Goal: Transaction & Acquisition: Purchase product/service

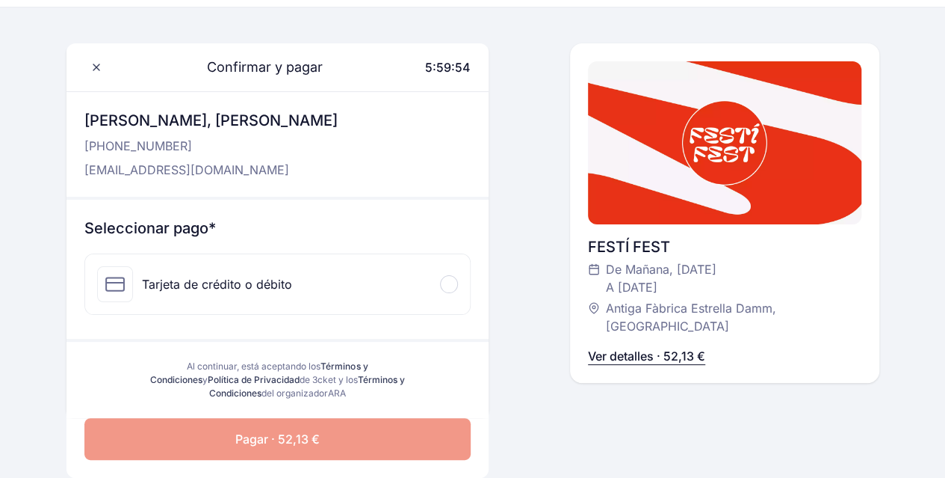
scroll to position [39, 0]
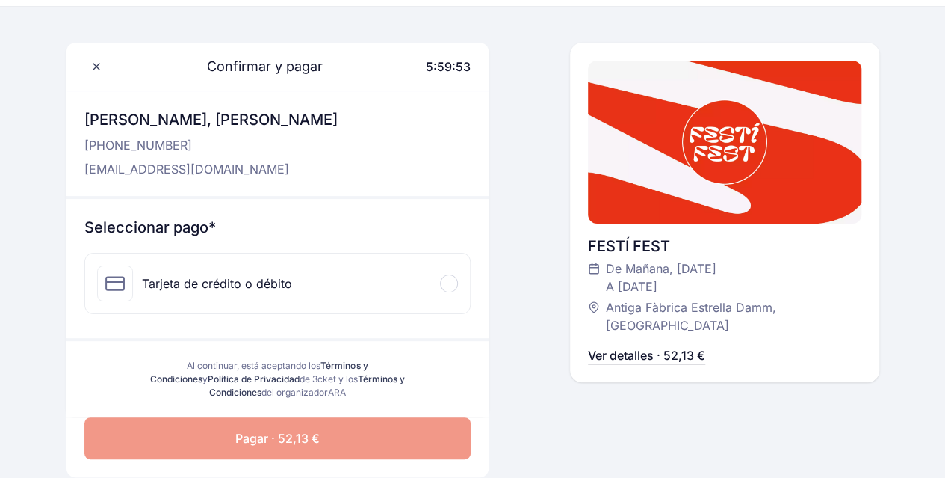
click at [272, 291] on div "Tarjeta de crédito o débito" at bounding box center [278, 283] width 386 height 60
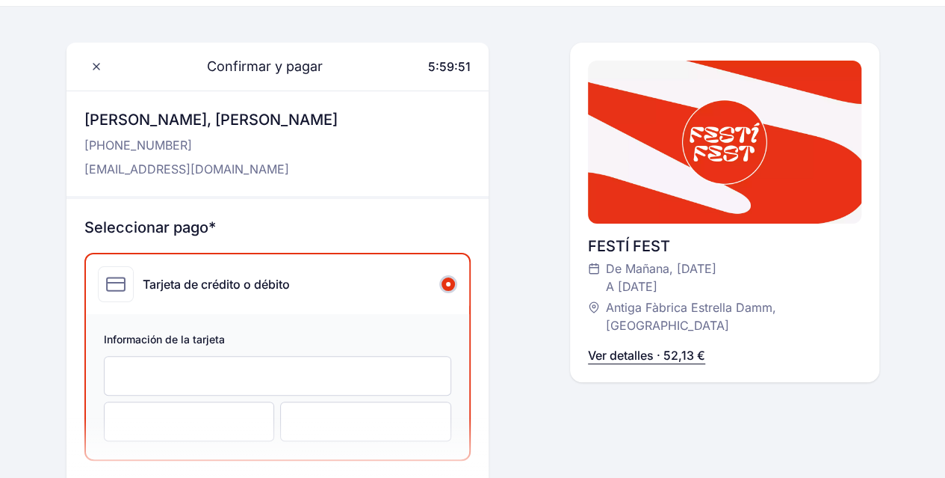
click at [226, 392] on div at bounding box center [278, 376] width 348 height 40
click at [306, 410] on div at bounding box center [365, 421] width 171 height 40
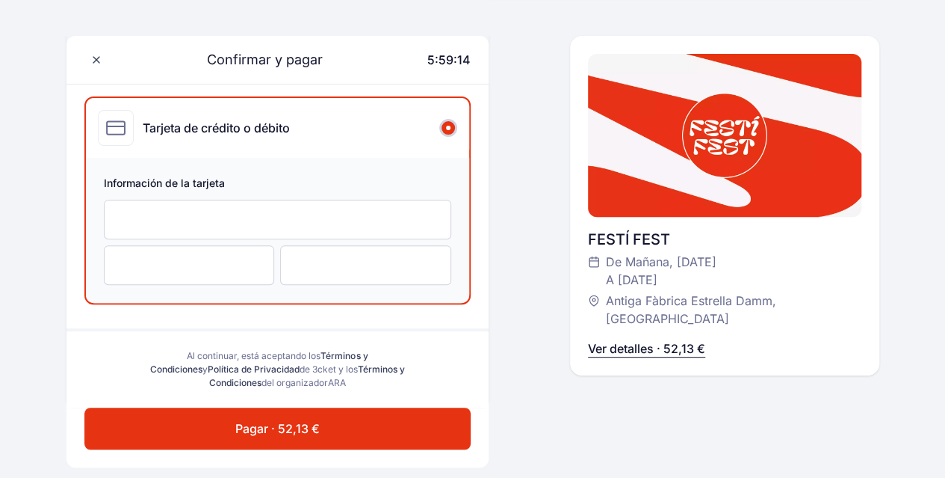
scroll to position [217, 0]
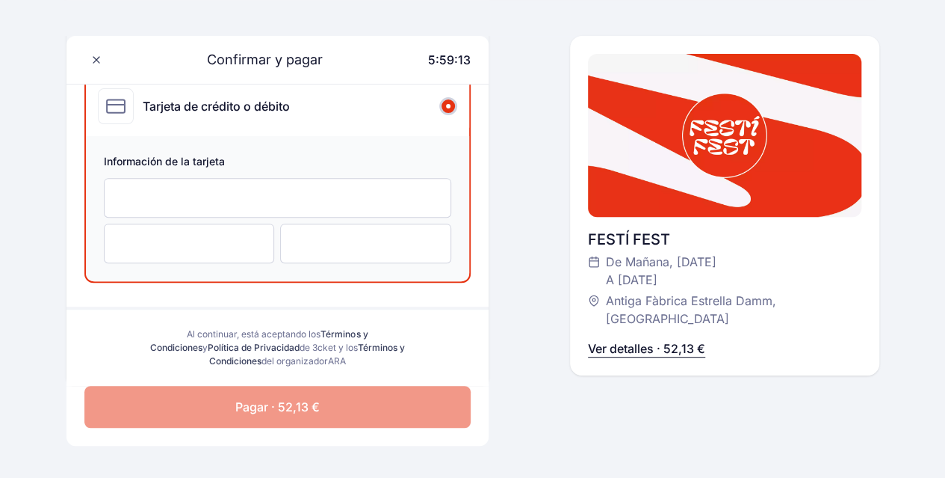
click at [299, 411] on span "Pagar · 52,13 €" at bounding box center [277, 407] width 84 height 18
